Goal: Task Accomplishment & Management: Use online tool/utility

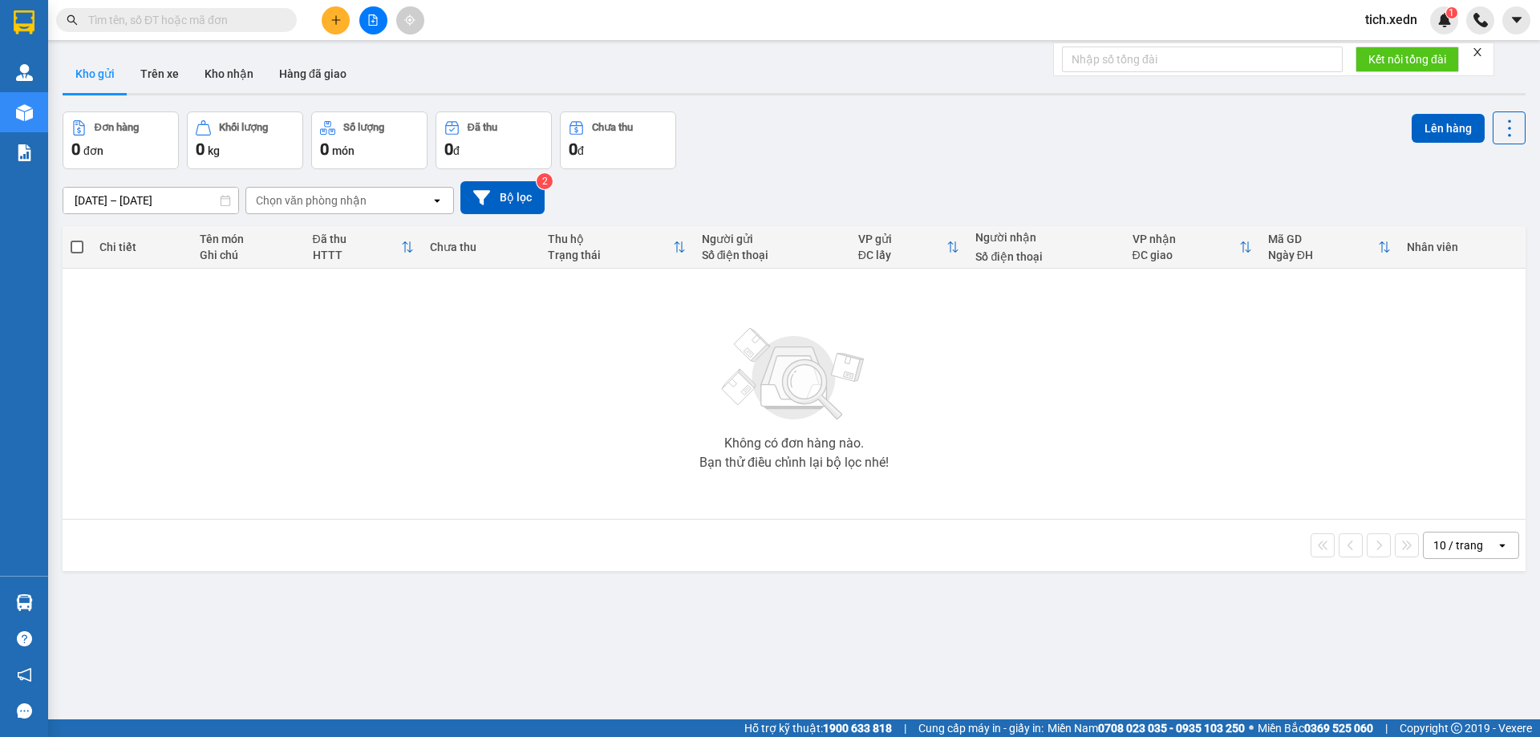
click at [223, 29] on span at bounding box center [176, 20] width 241 height 24
click at [157, 14] on input "text" at bounding box center [182, 20] width 189 height 18
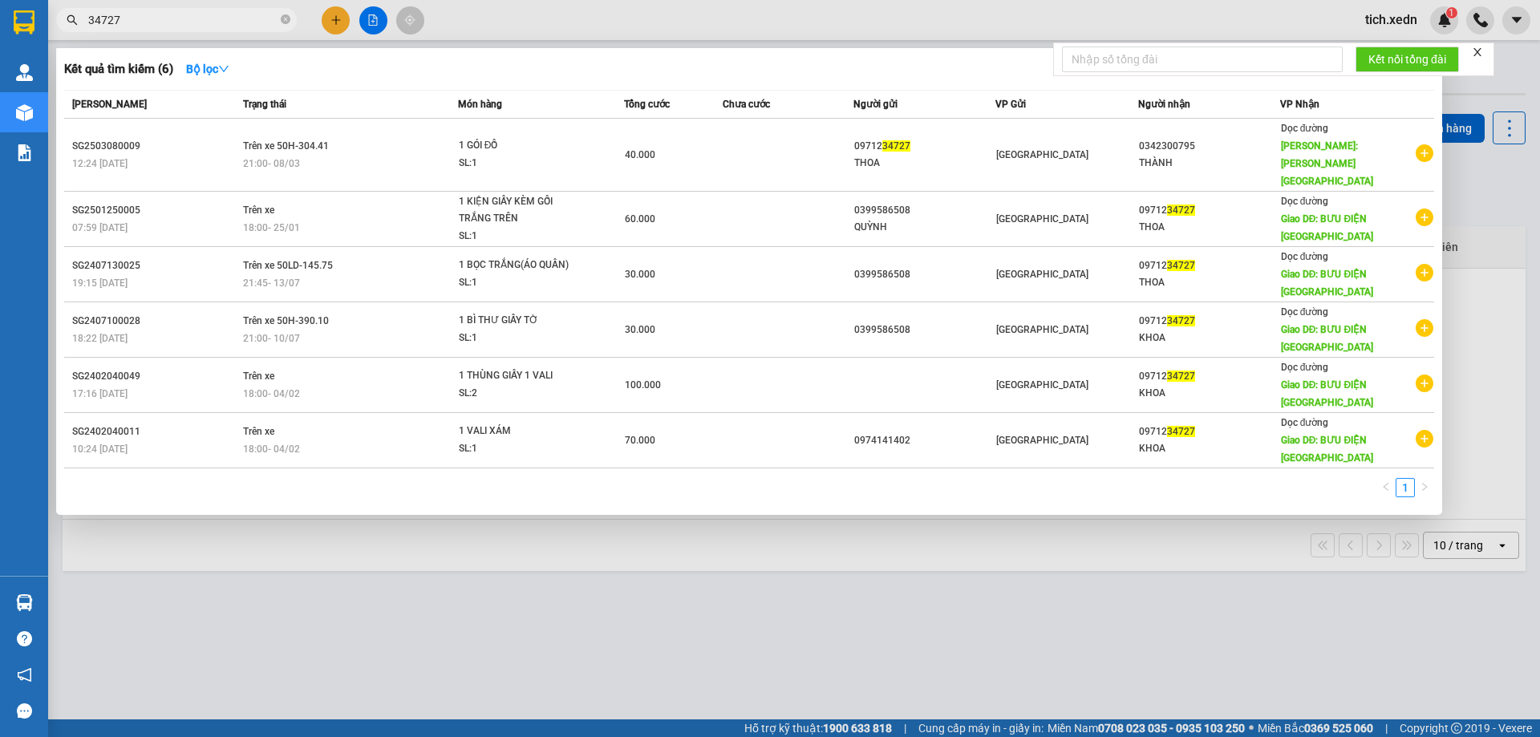
click at [146, 21] on input "34727" at bounding box center [182, 20] width 189 height 18
type input "3"
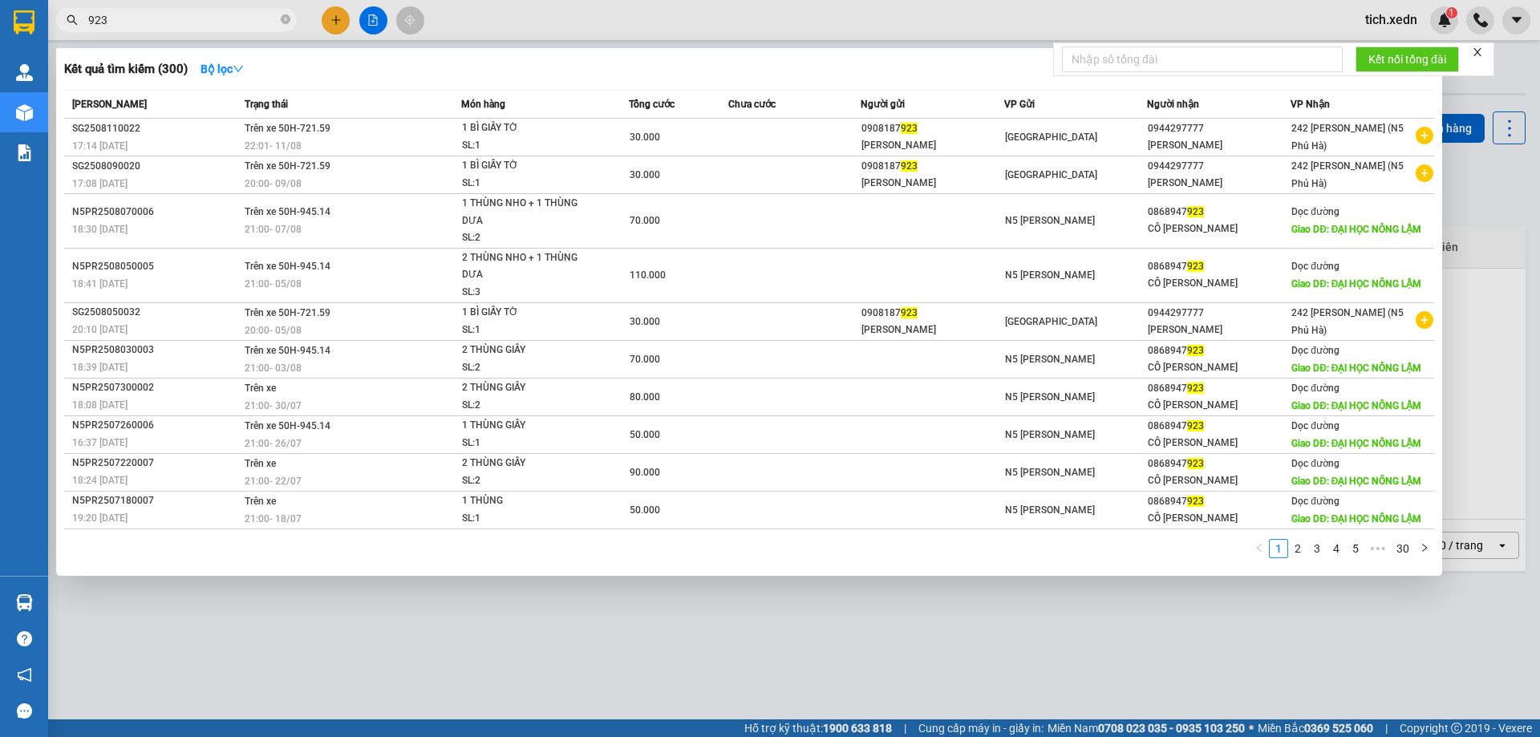
type input "923"
drag, startPoint x: 785, startPoint y: 658, endPoint x: 789, endPoint y: 630, distance: 27.6
click at [785, 655] on div at bounding box center [770, 368] width 1540 height 737
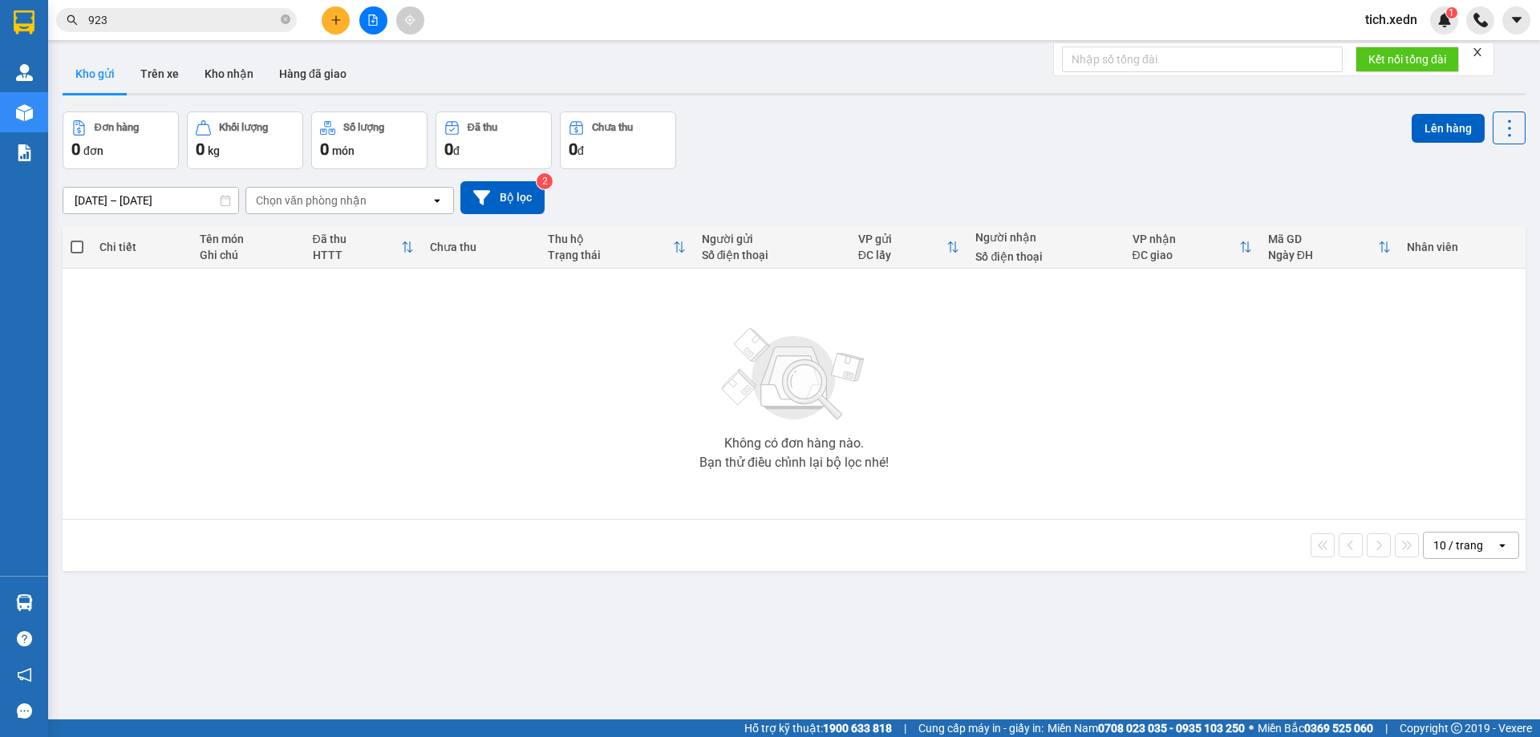
click at [378, 30] on button at bounding box center [373, 20] width 28 height 28
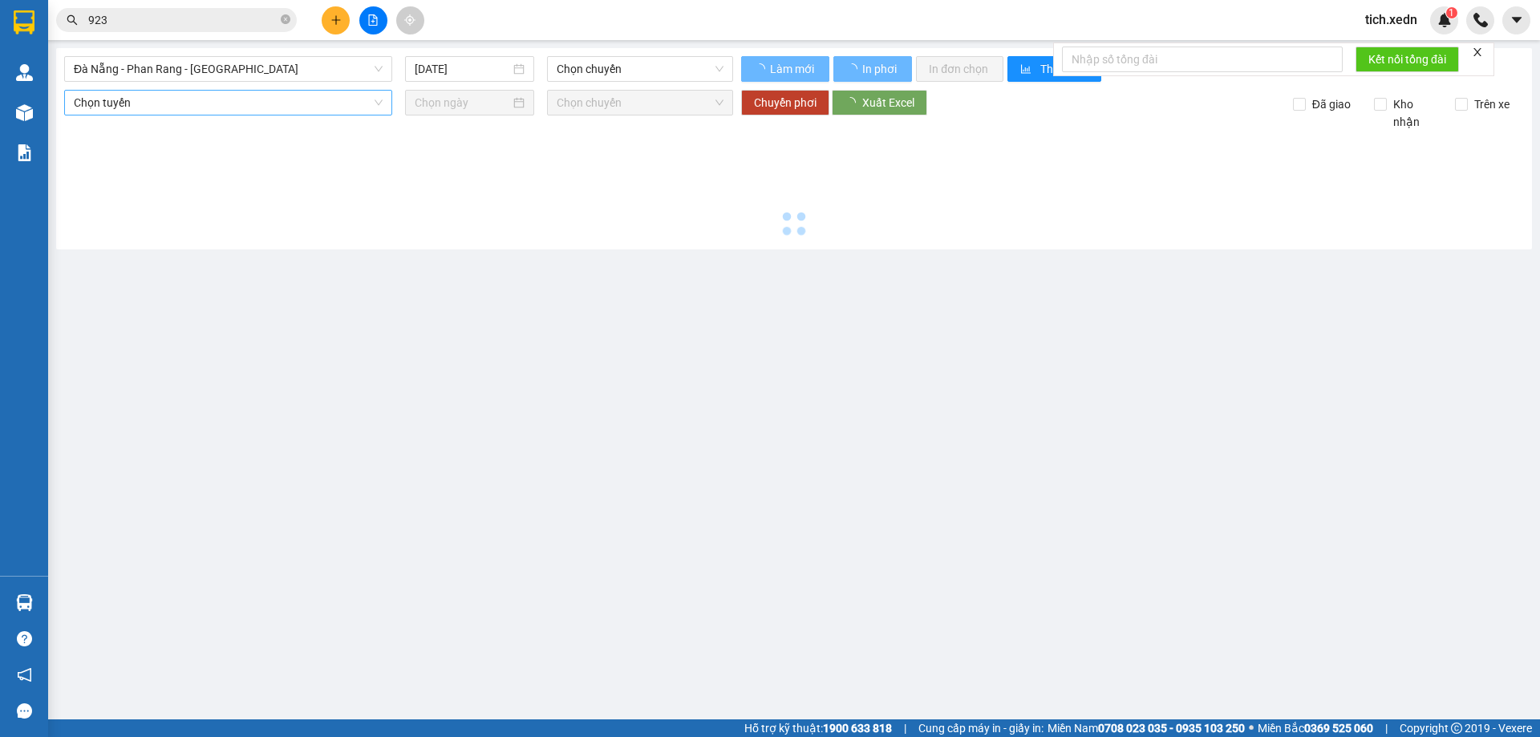
type input "12/08/2025"
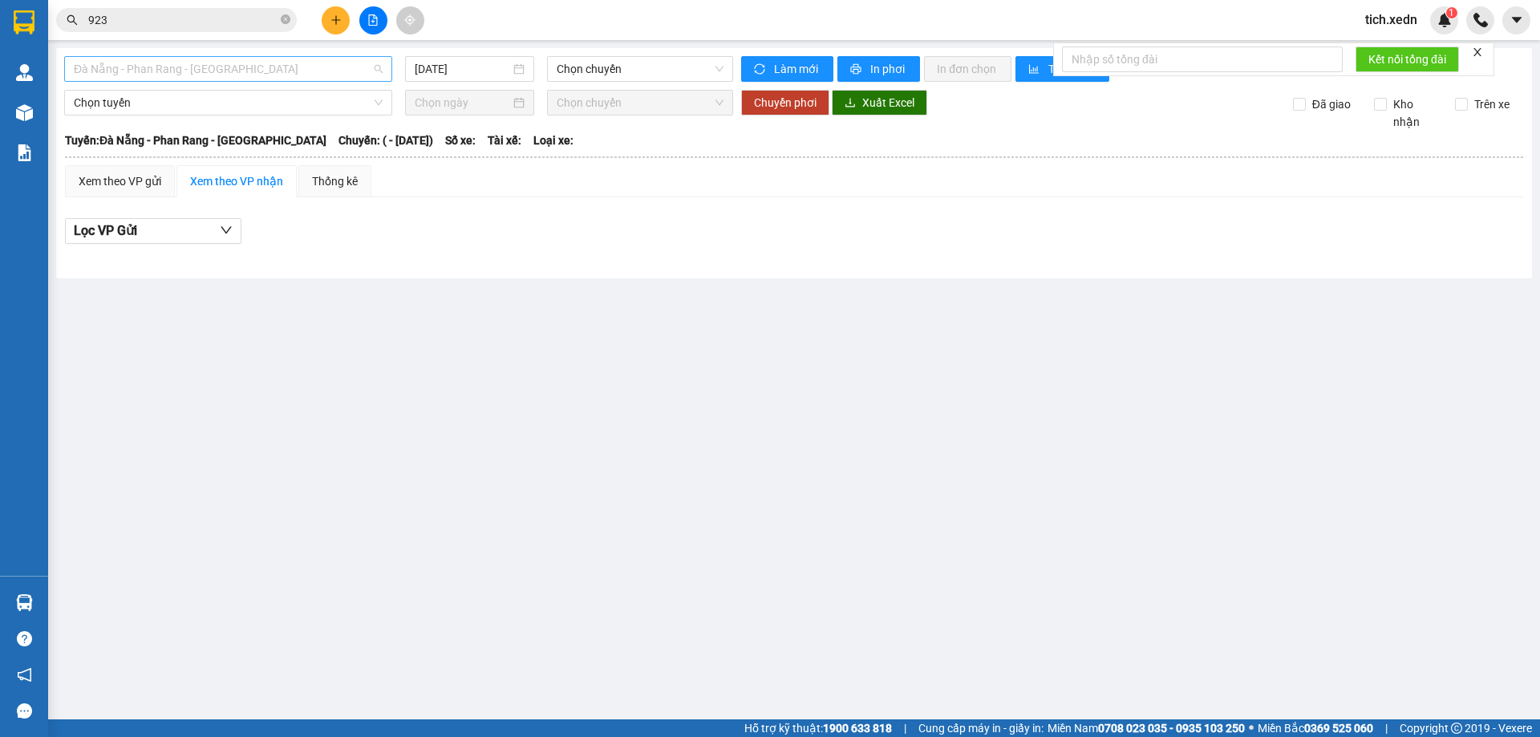
click at [271, 67] on span "Đà Nẵng - Phan Rang - Sài Gòn" at bounding box center [228, 69] width 309 height 24
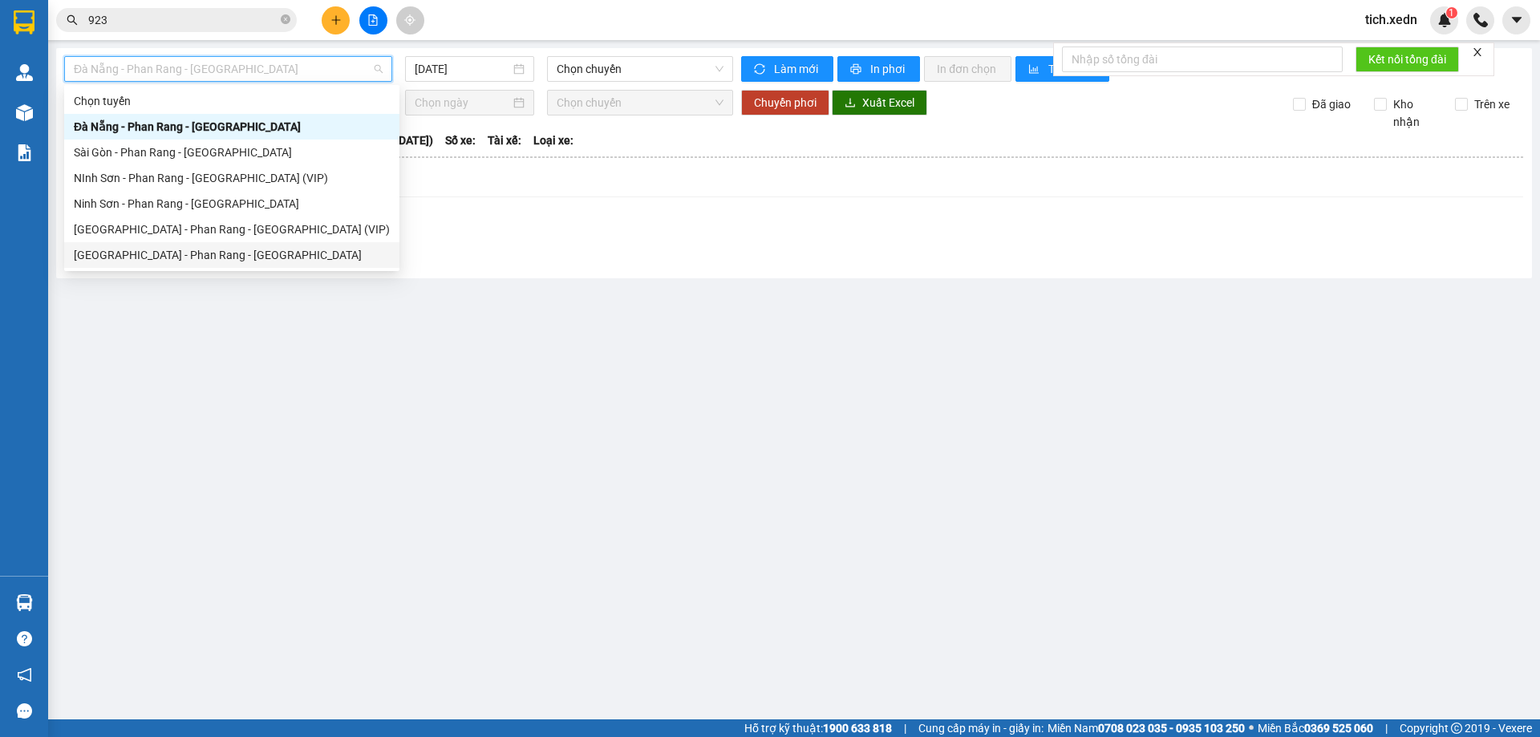
click at [207, 261] on div "Sài Gòn - Phan Rang - Ninh Sơn" at bounding box center [232, 255] width 316 height 18
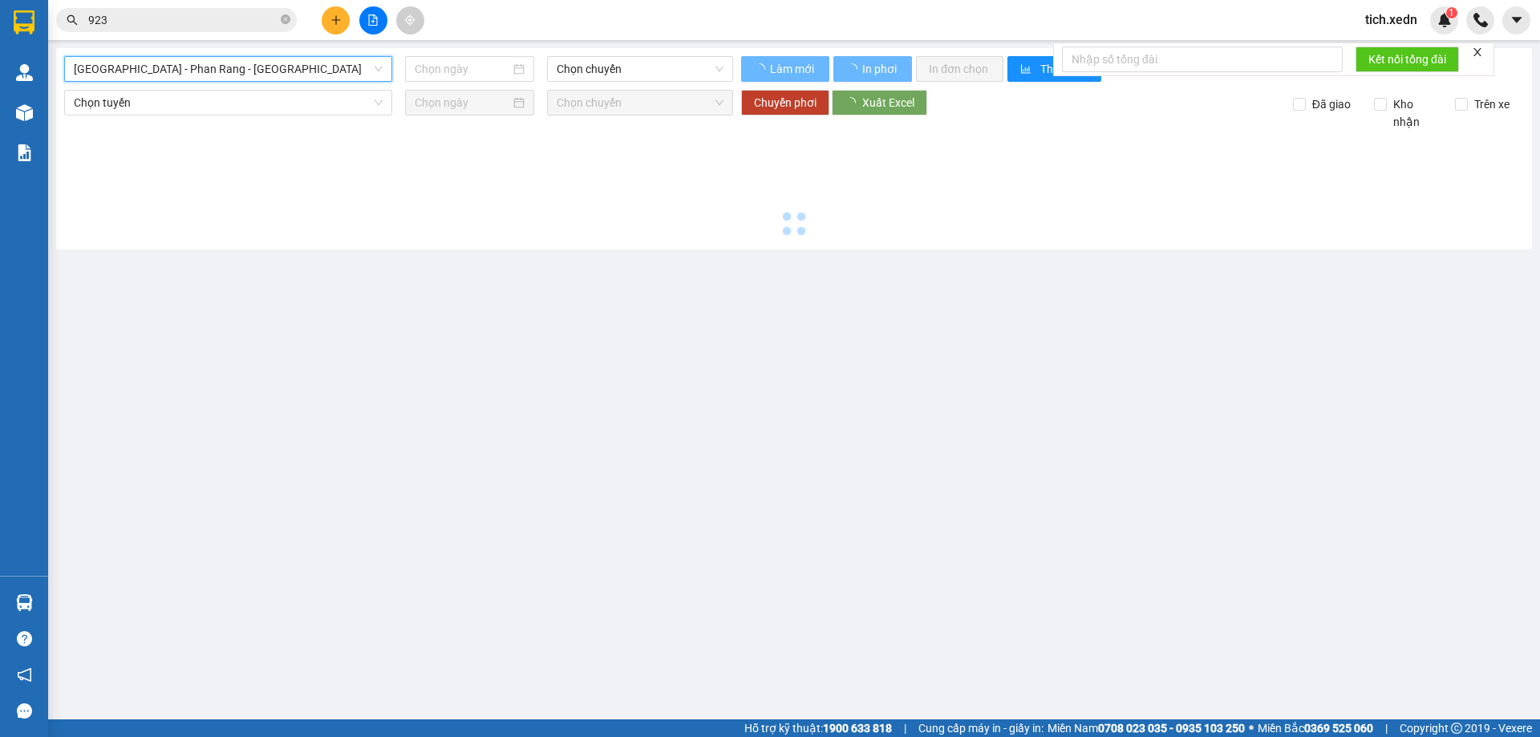
type input "12/08/2025"
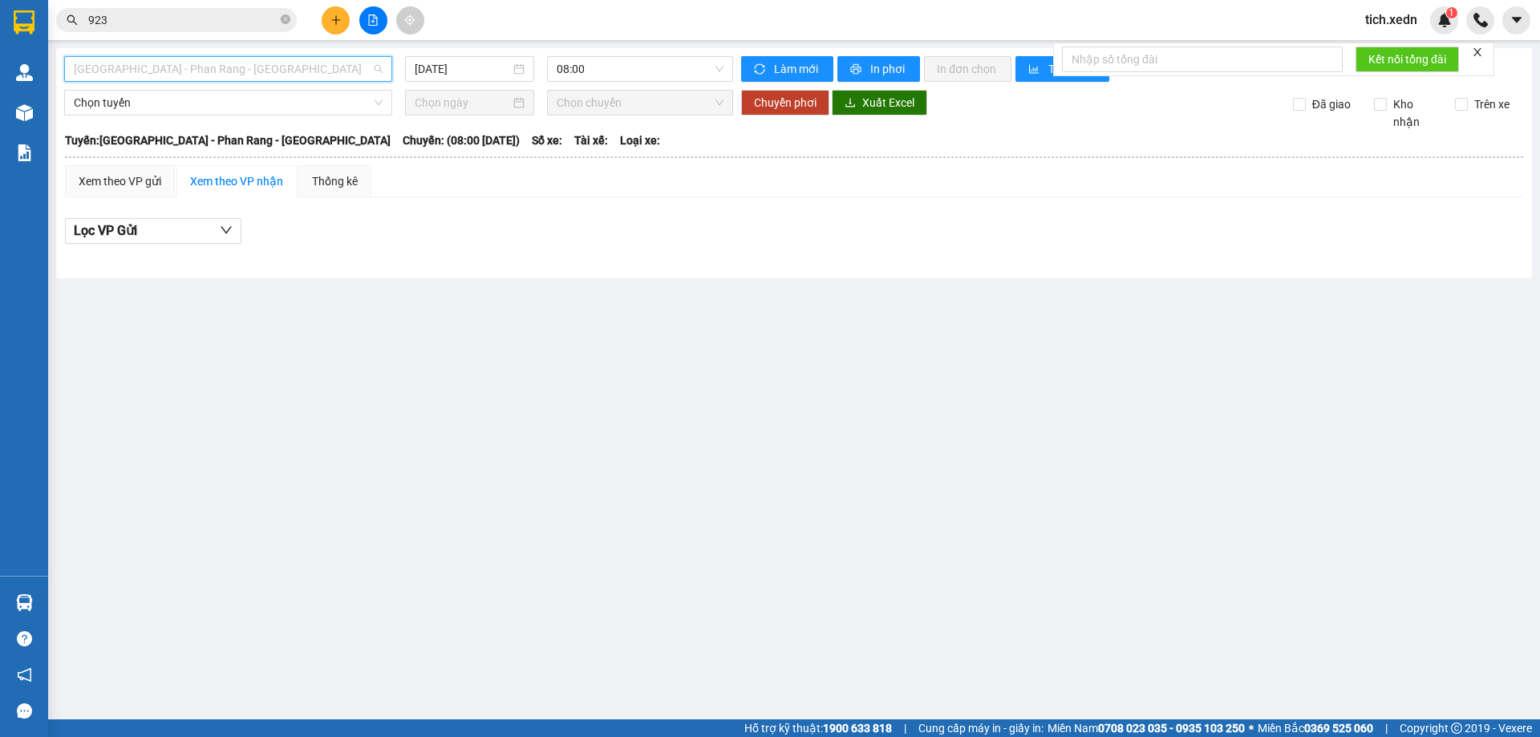
click at [344, 72] on span "Sài Gòn - Phan Rang - Ninh Sơn" at bounding box center [228, 69] width 309 height 24
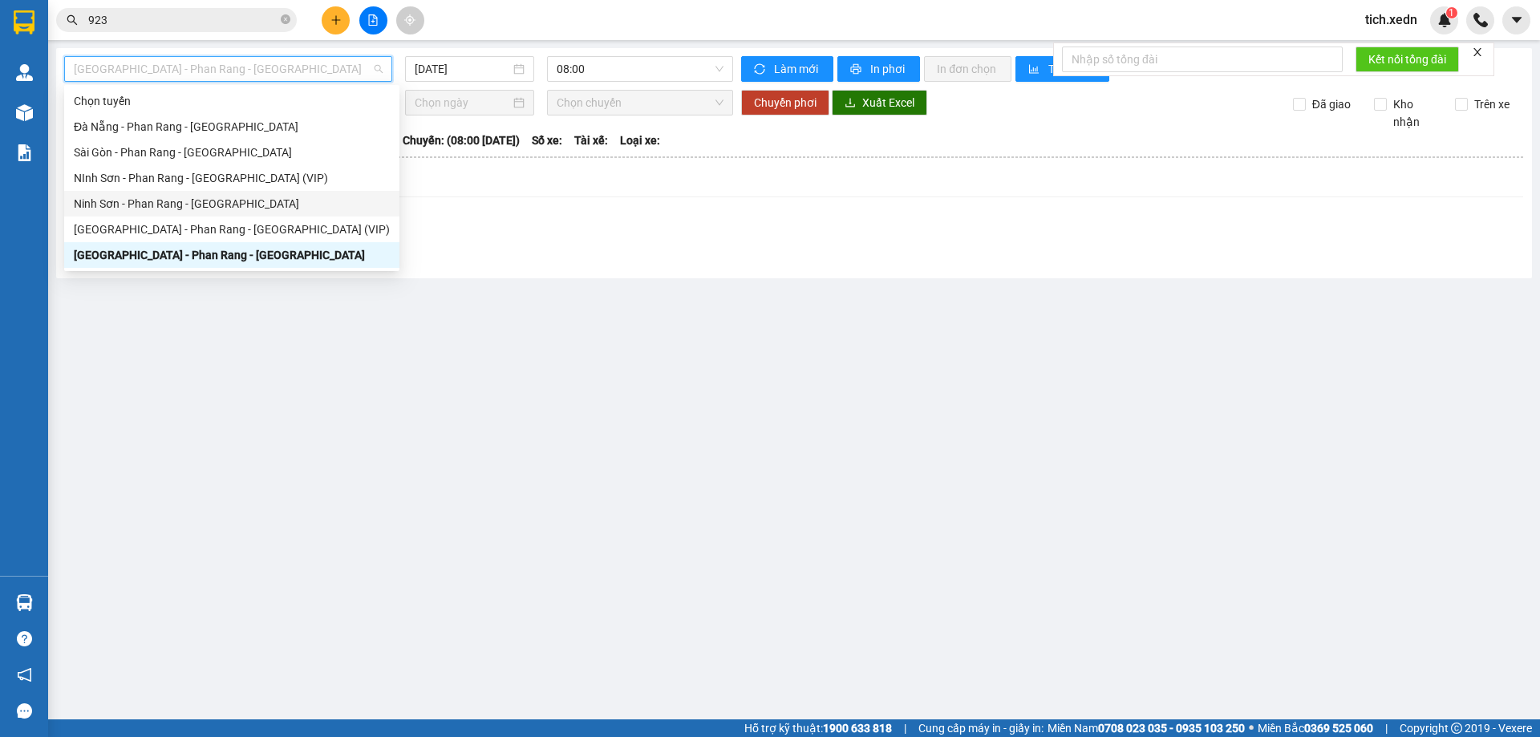
click at [184, 211] on div "Ninh Sơn - Phan Rang - Sài Gòn" at bounding box center [232, 204] width 316 height 18
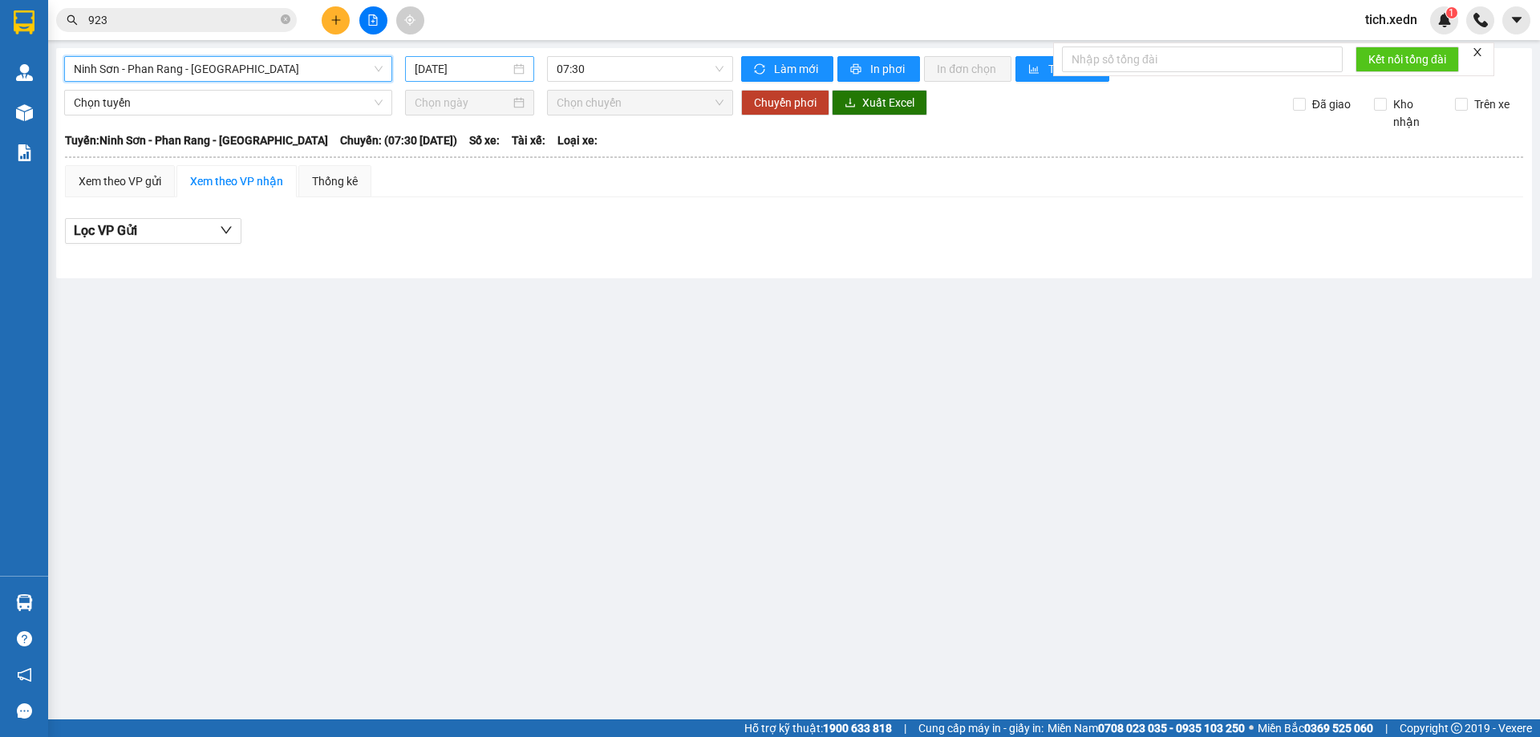
click at [443, 67] on input "12/08/2025" at bounding box center [462, 69] width 95 height 18
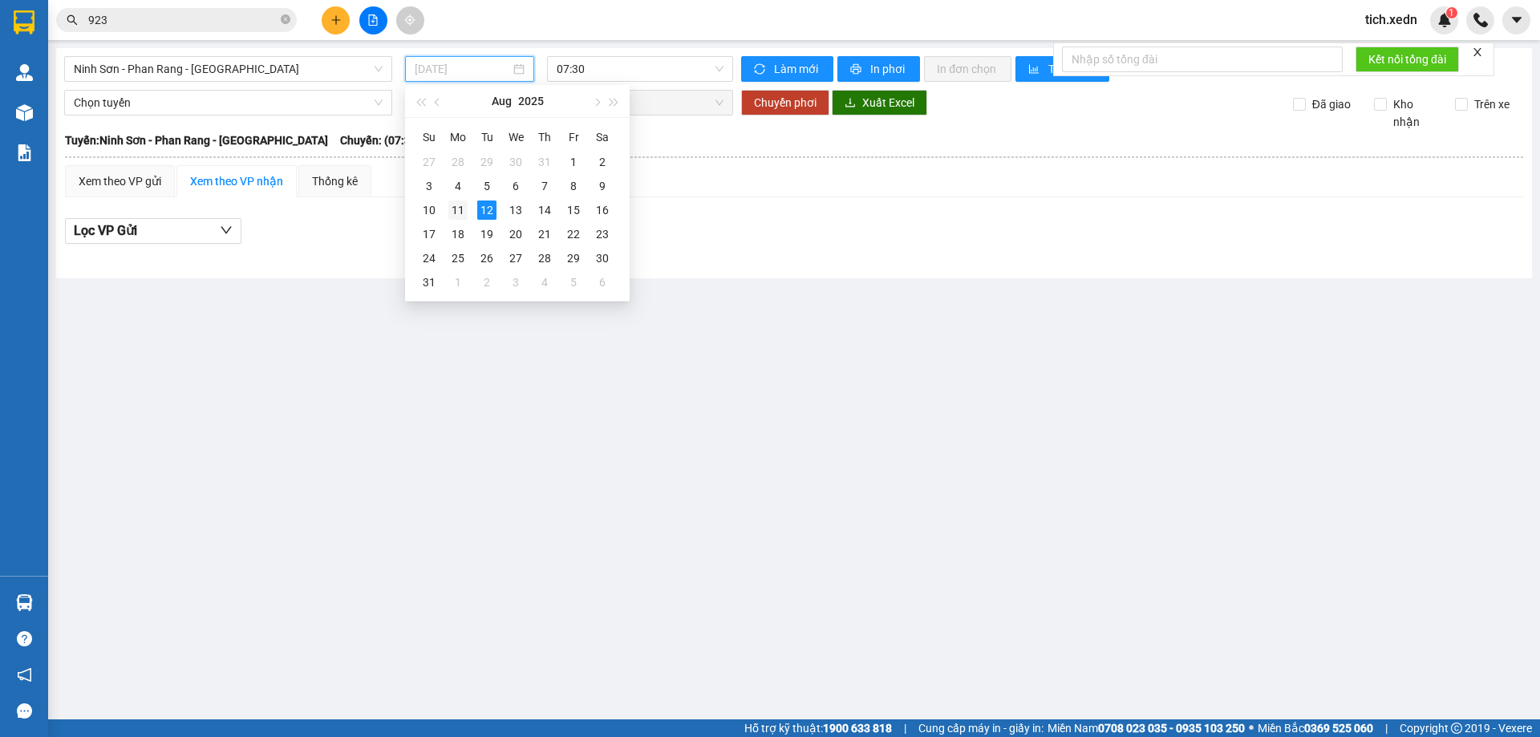
click at [460, 207] on div "11" at bounding box center [457, 210] width 19 height 19
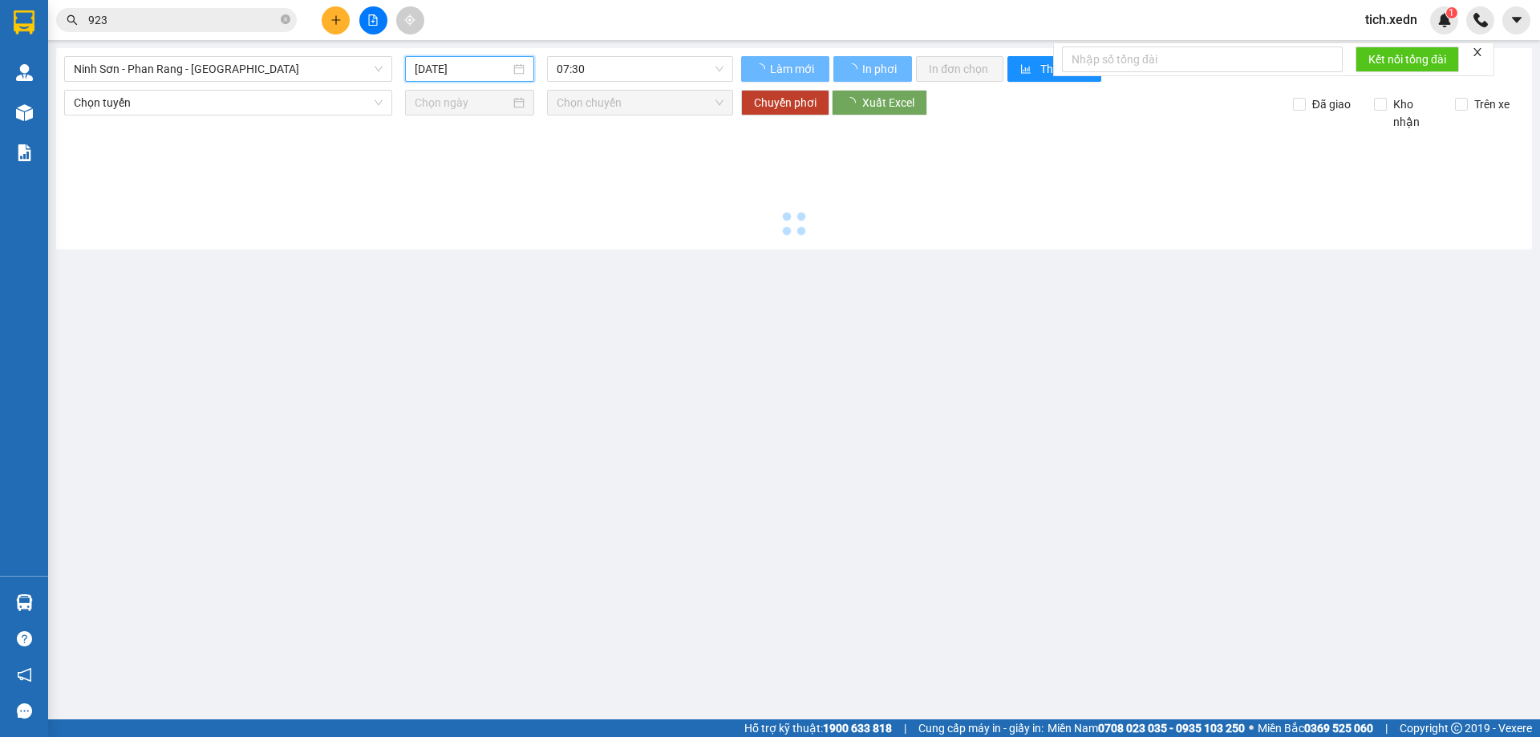
type input "11/08/2025"
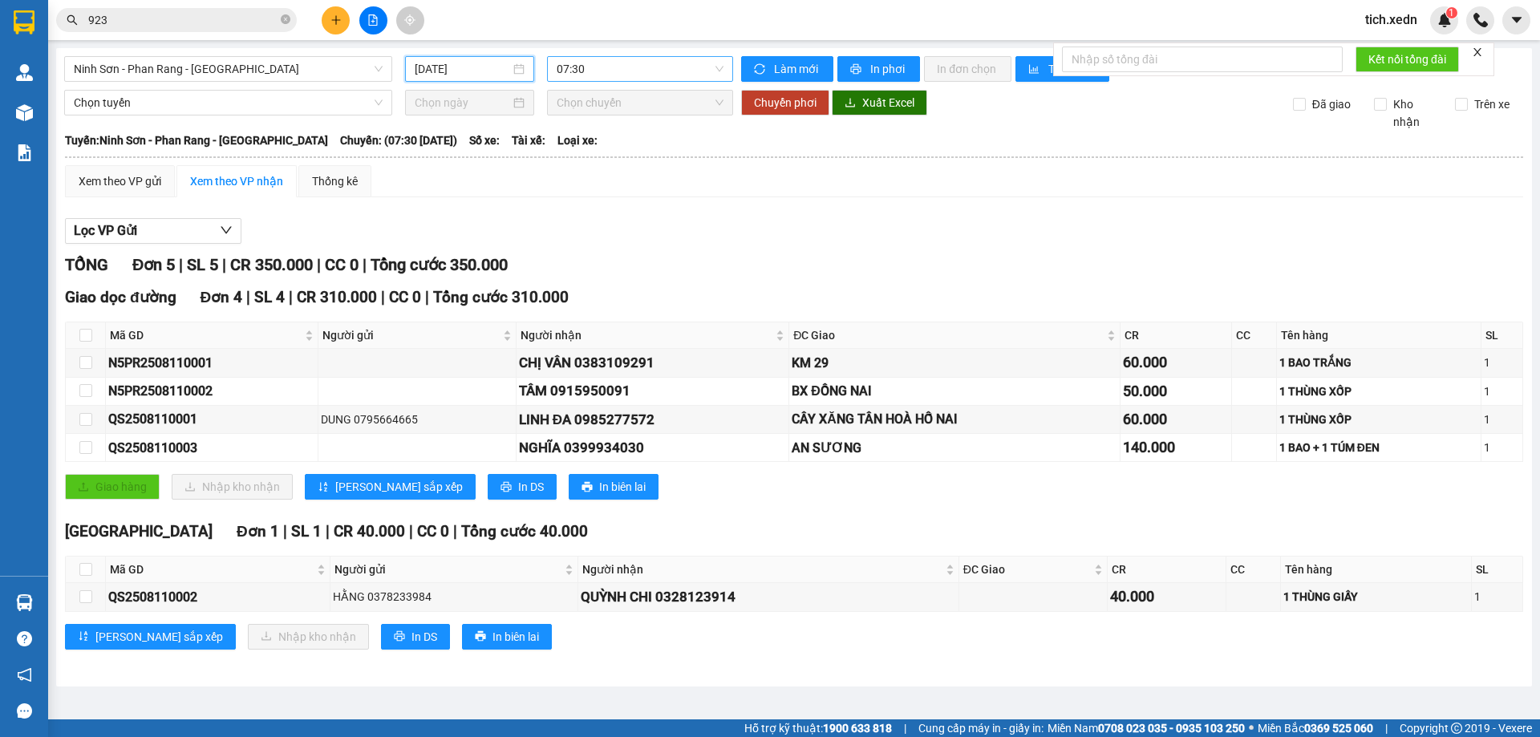
click at [666, 75] on span "07:30" at bounding box center [640, 69] width 167 height 24
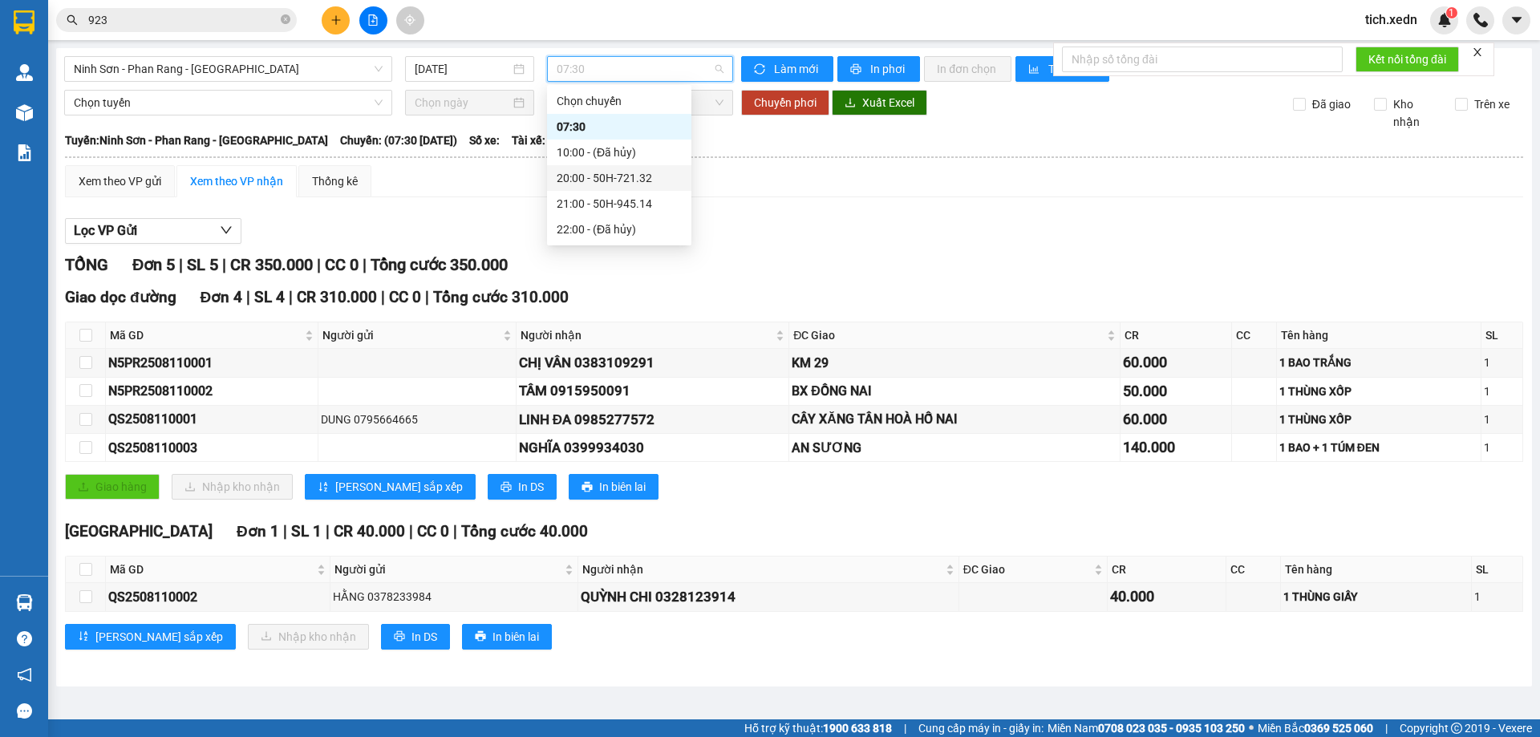
click at [642, 174] on div "20:00 - 50H-721.32" at bounding box center [619, 178] width 125 height 18
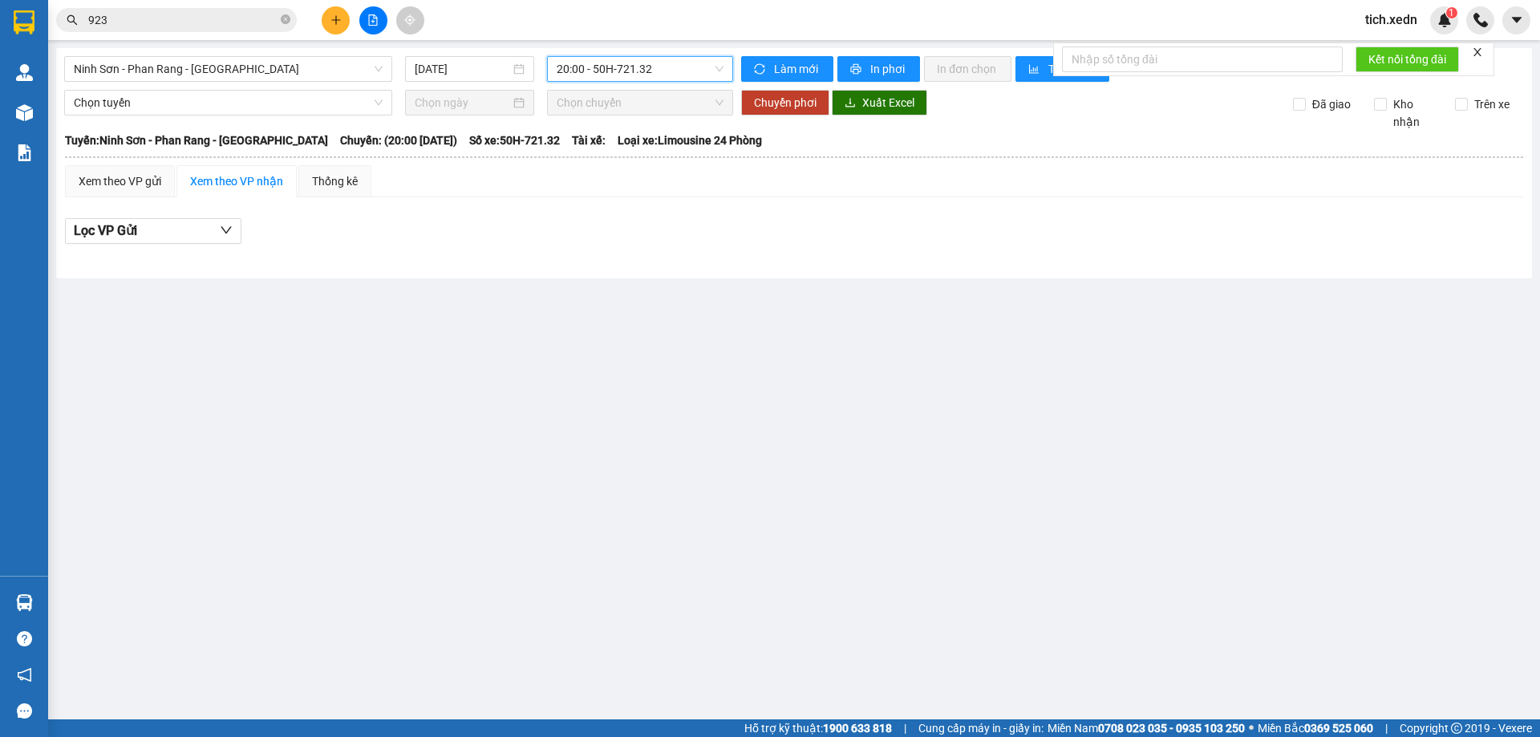
click at [695, 70] on span "20:00 - 50H-721.32" at bounding box center [640, 69] width 167 height 24
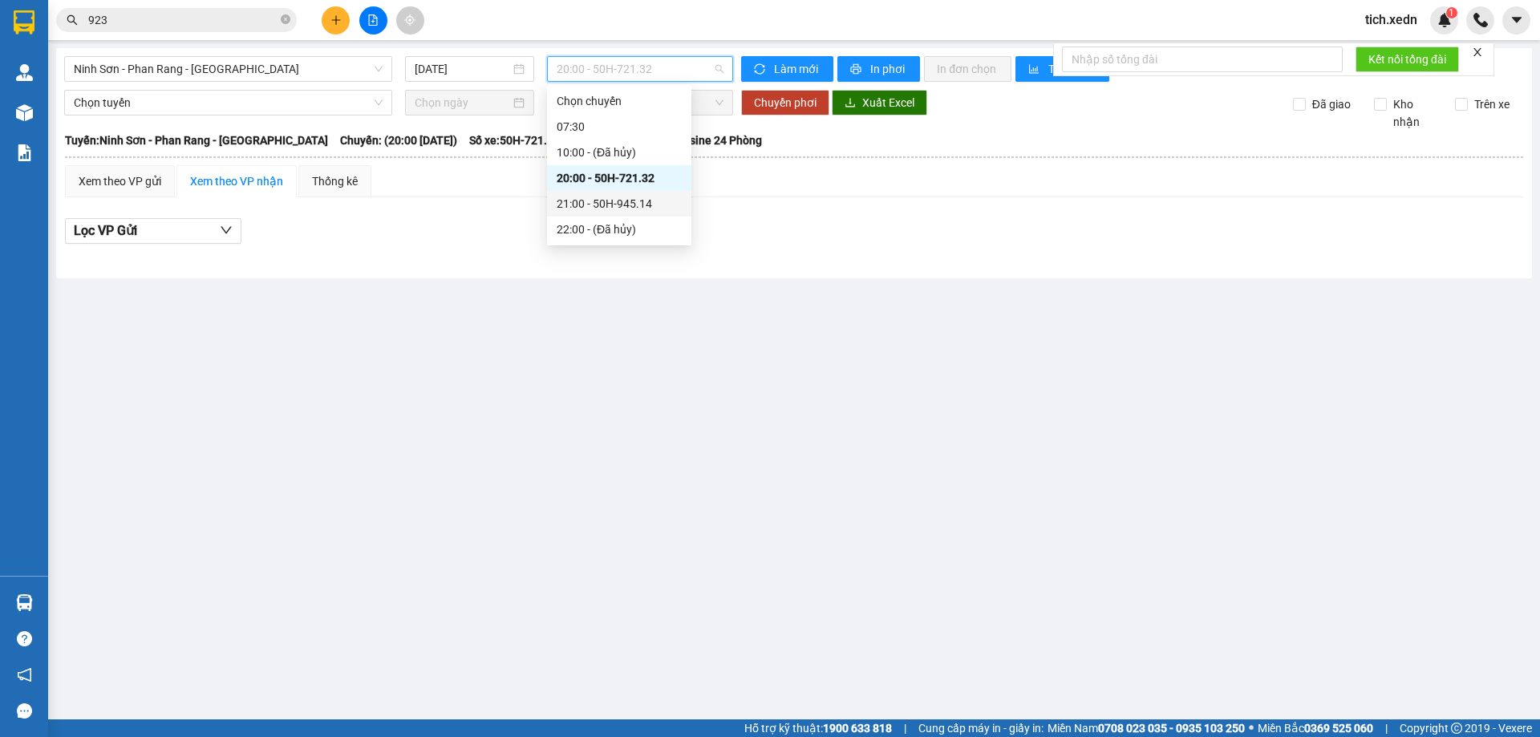
click at [652, 195] on div "21:00 - 50H-945.14" at bounding box center [619, 204] width 125 height 18
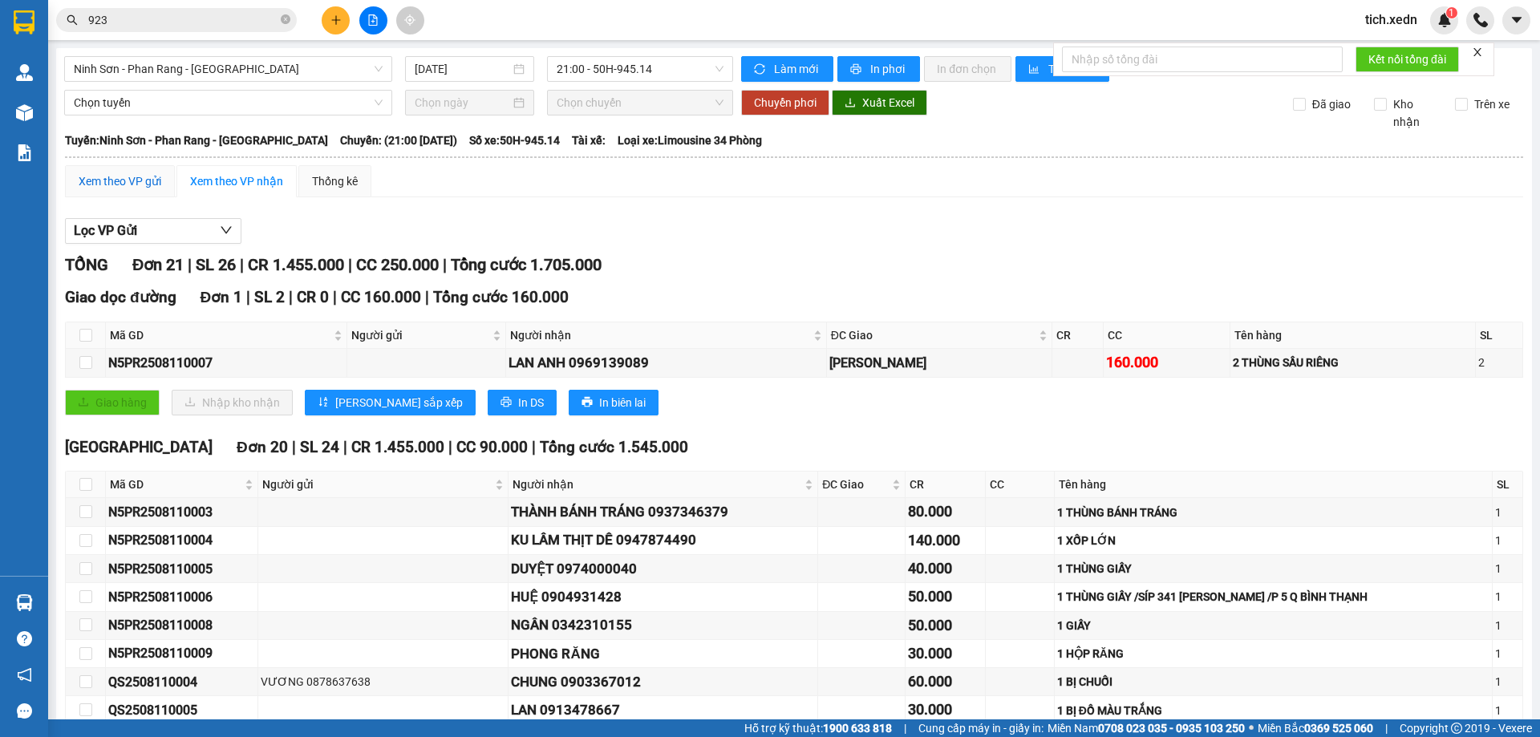
click at [122, 180] on div "Xem theo VP gửi" at bounding box center [120, 181] width 83 height 18
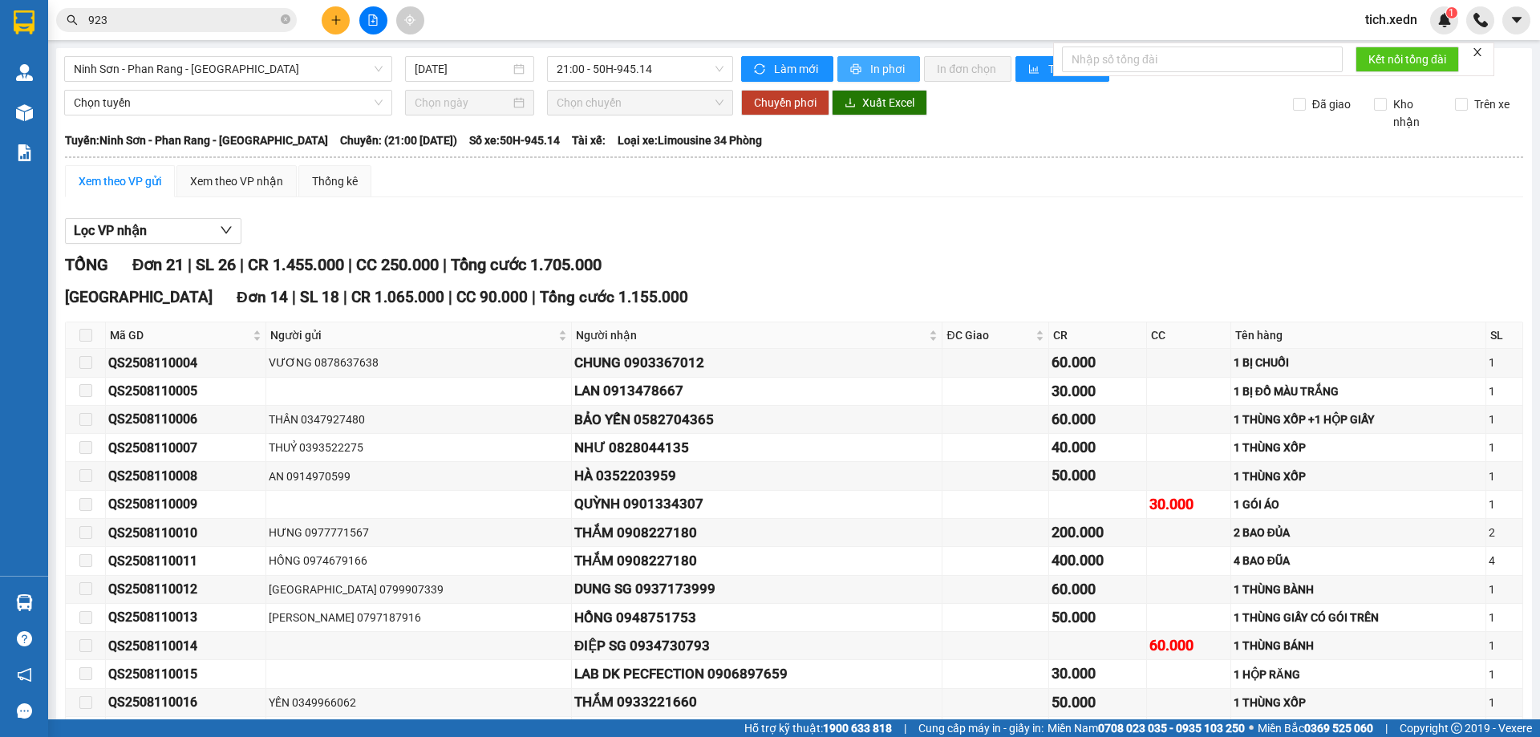
click at [861, 63] on button "In phơi" at bounding box center [878, 69] width 83 height 26
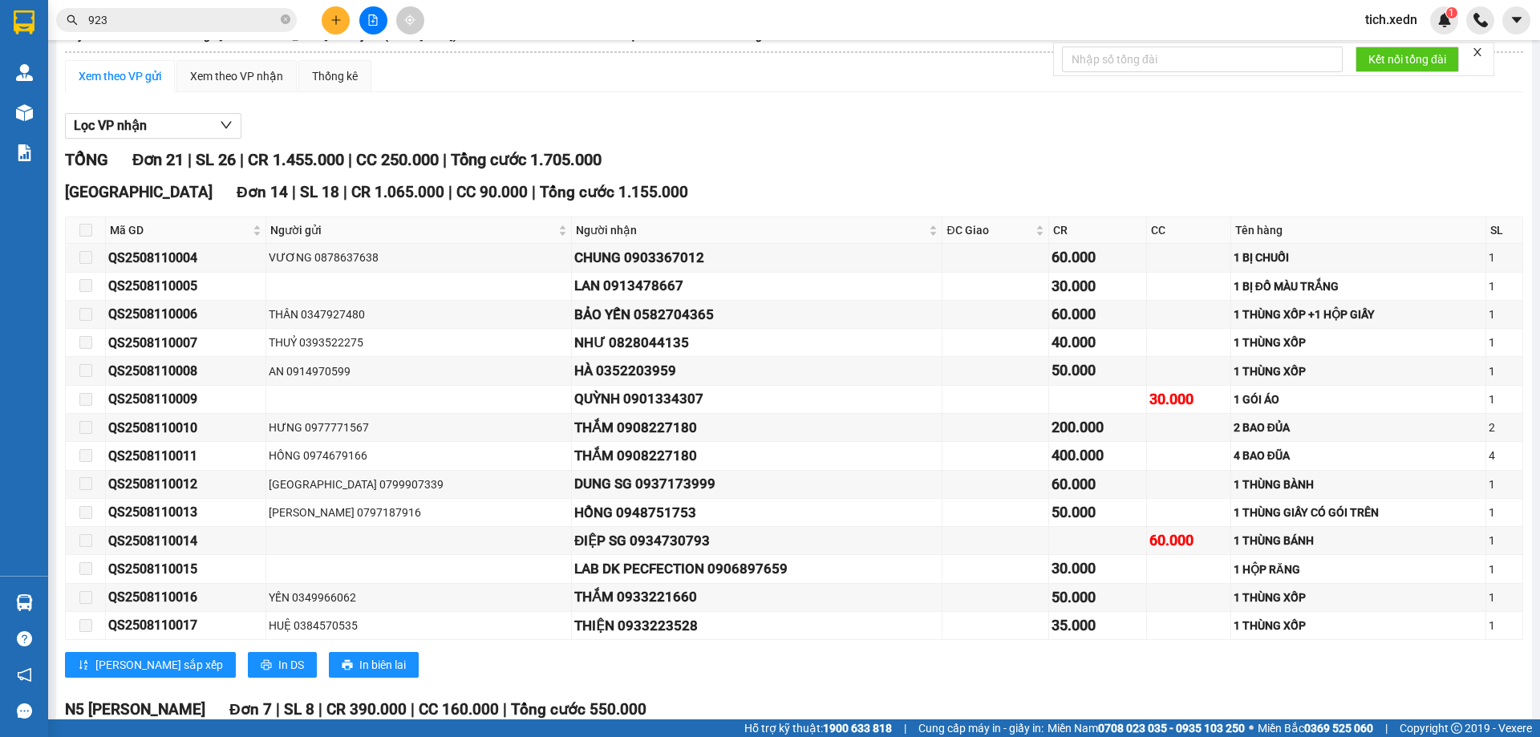
scroll to position [44, 0]
